Goal: Feedback & Contribution: Leave review/rating

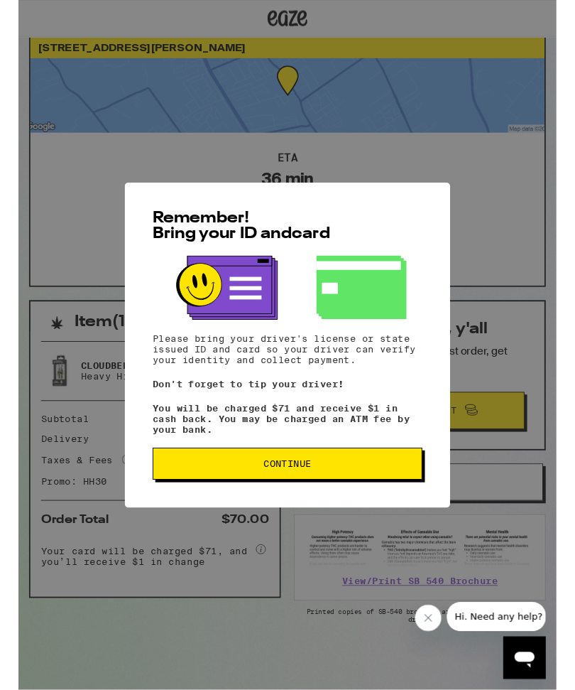
scroll to position [38, 0]
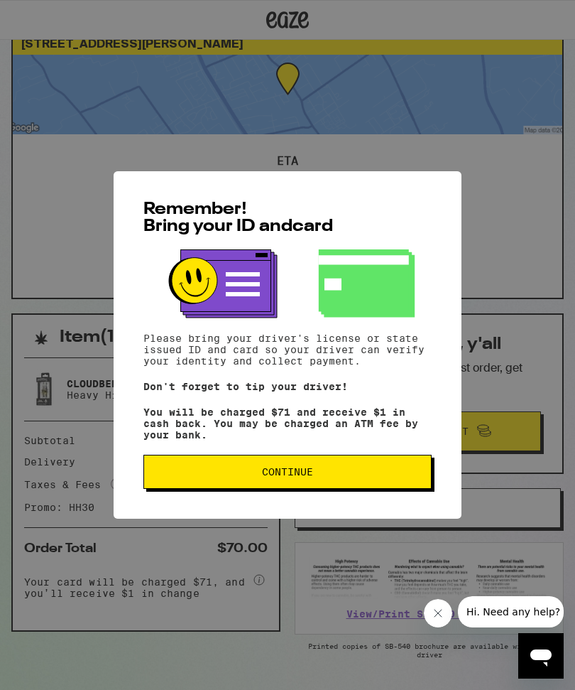
click at [364, 463] on button "Continue" at bounding box center [287, 472] width 288 height 34
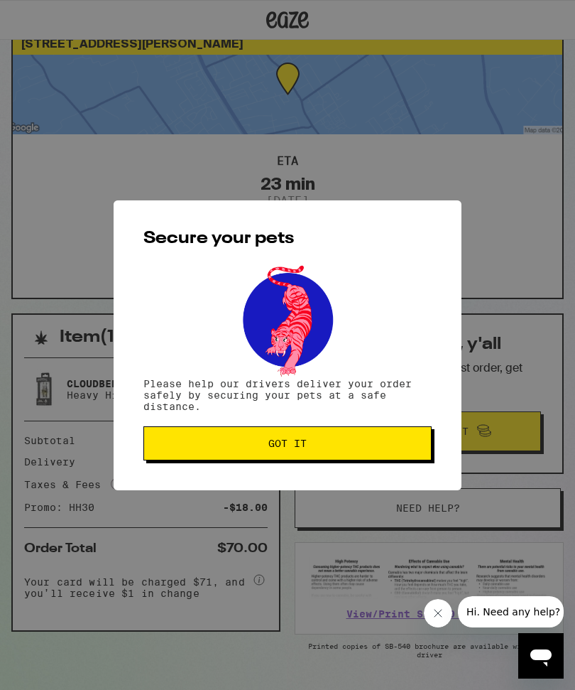
click at [359, 446] on span "Got it" at bounding box center [288, 443] width 264 height 10
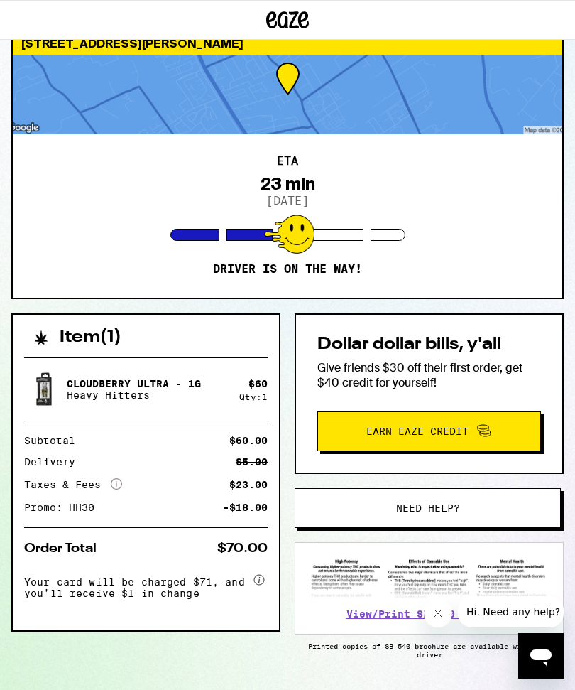
scroll to position [38, 0]
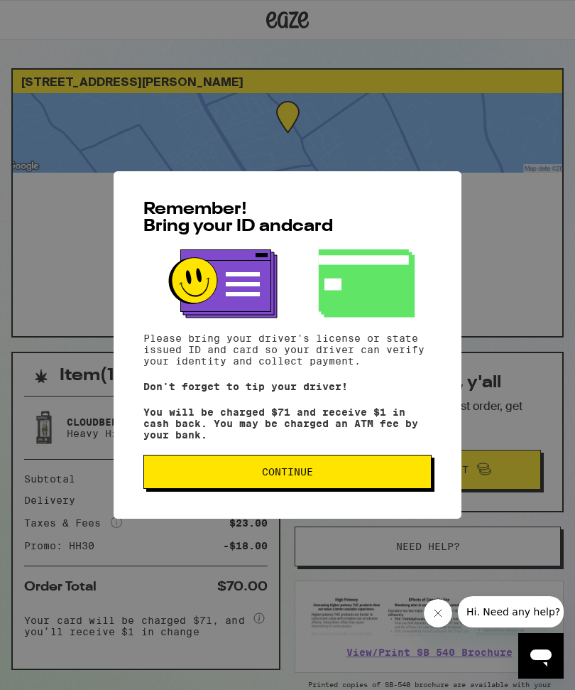
click at [276, 489] on button "Continue" at bounding box center [287, 472] width 288 height 34
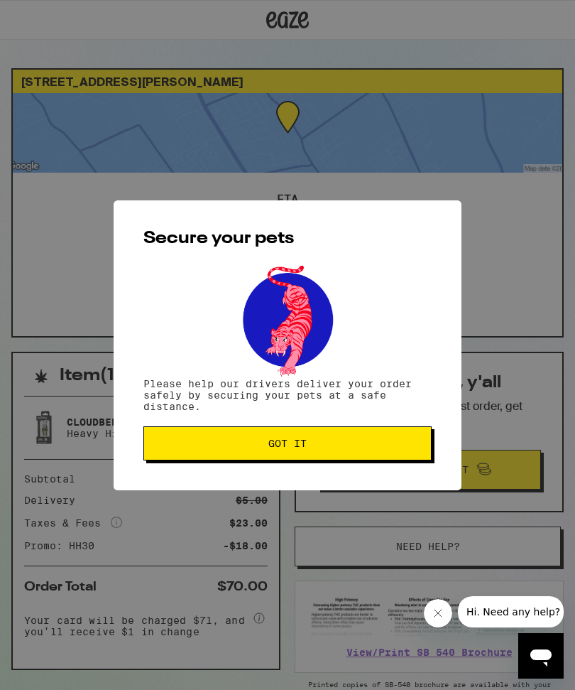
click at [309, 455] on button "Got it" at bounding box center [287, 443] width 288 height 34
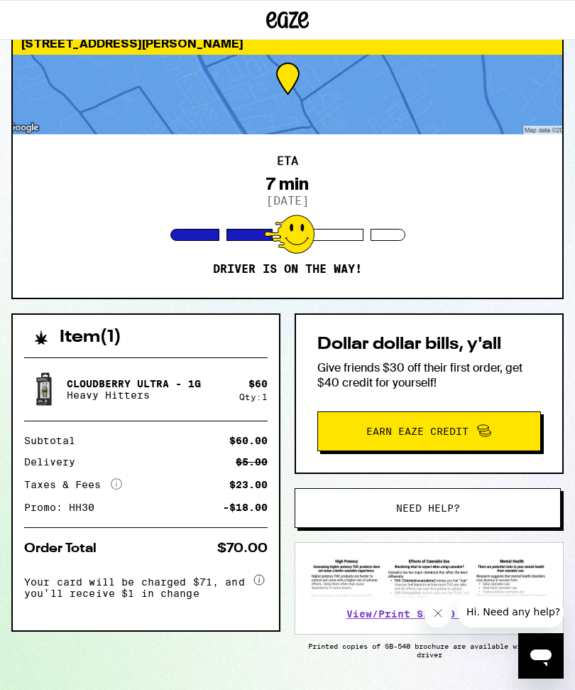
scroll to position [38, 0]
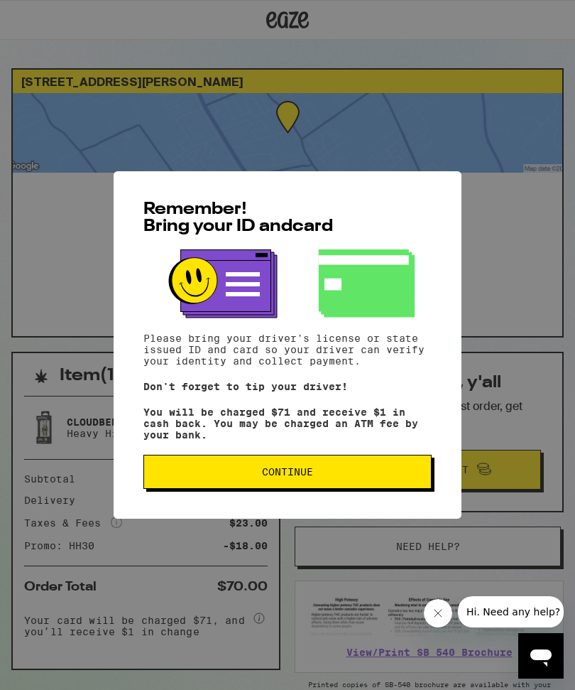
click at [305, 477] on span "Continue" at bounding box center [287, 472] width 51 height 10
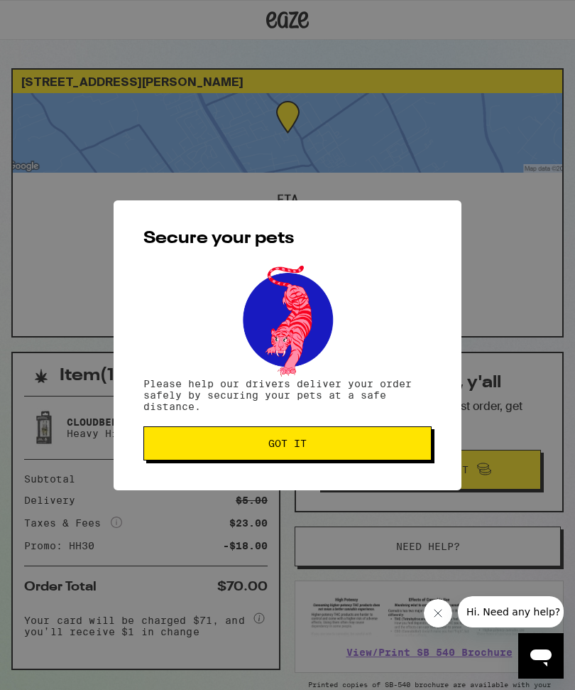
click at [300, 452] on button "Got it" at bounding box center [287, 443] width 288 height 34
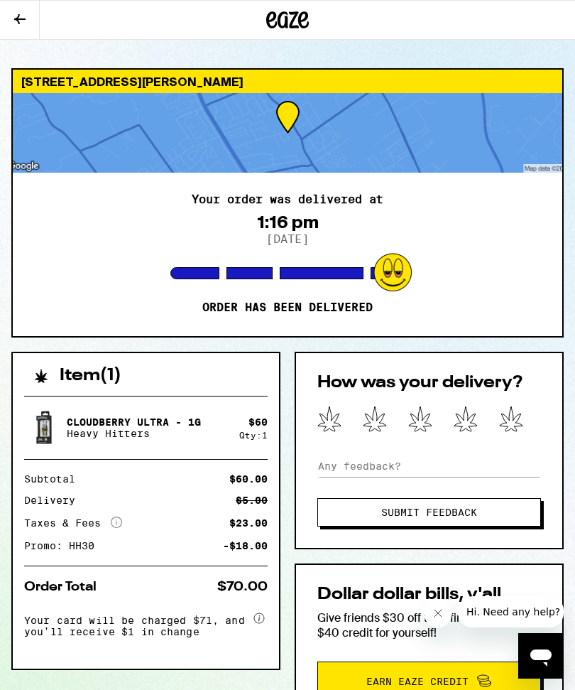
click at [526, 406] on div at bounding box center [429, 420] width 224 height 28
click at [513, 416] on icon at bounding box center [511, 419] width 24 height 26
click at [479, 511] on span "Submit Feedback" at bounding box center [429, 512] width 109 height 10
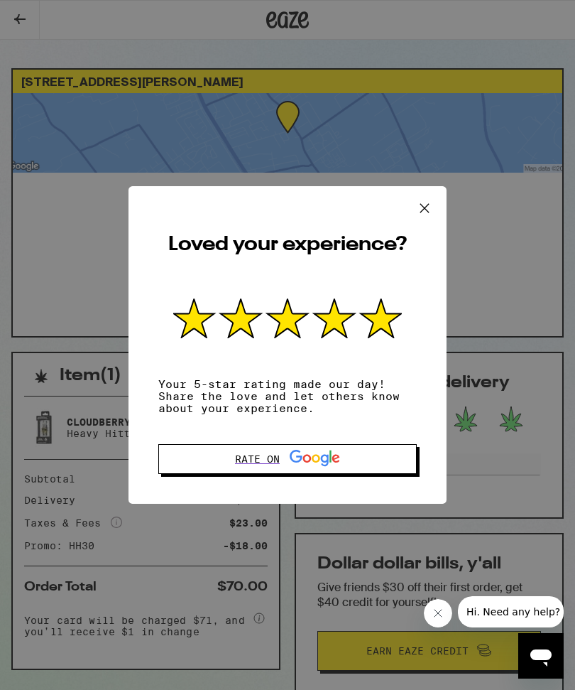
click at [424, 212] on icon at bounding box center [424, 207] width 21 height 21
